Goal: Find specific page/section: Find specific page/section

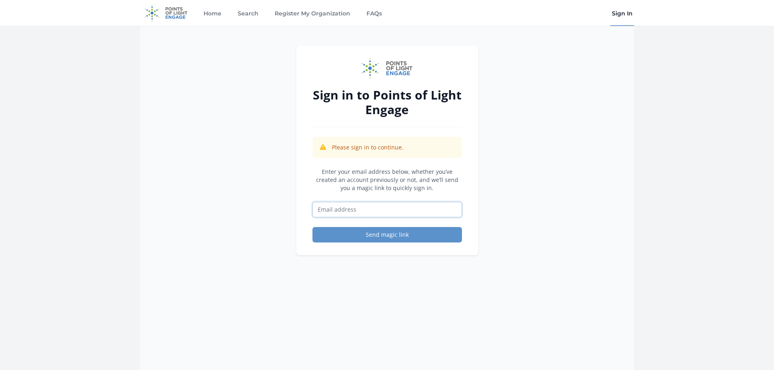
click at [401, 212] on input "Email address" at bounding box center [386, 209] width 149 height 15
type input "[EMAIL_ADDRESS][DOMAIN_NAME]"
click at [398, 233] on button "Send magic link" at bounding box center [386, 234] width 149 height 15
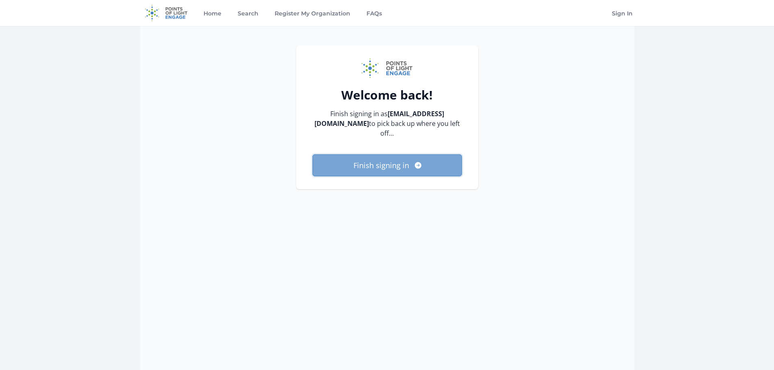
click at [373, 159] on button "Finish signing in" at bounding box center [386, 165] width 149 height 22
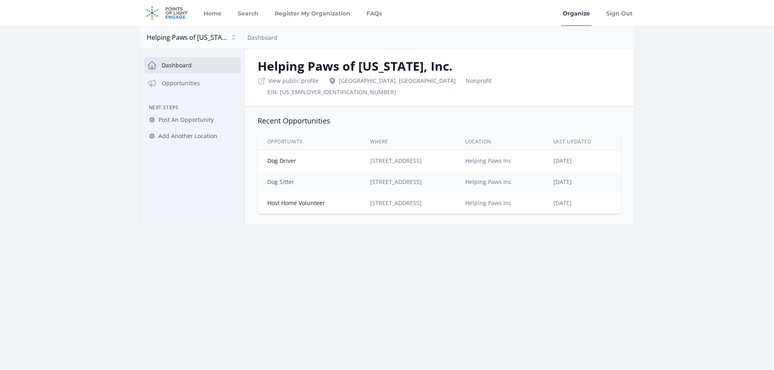
click at [285, 178] on link "Dog Sitter" at bounding box center [280, 182] width 27 height 8
click at [282, 157] on link "Dog Driver" at bounding box center [281, 161] width 29 height 8
click at [307, 199] on link "Host Home Volunteer" at bounding box center [296, 203] width 58 height 8
